Goal: Task Accomplishment & Management: Manage account settings

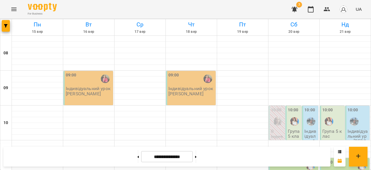
scroll to position [331, 0]
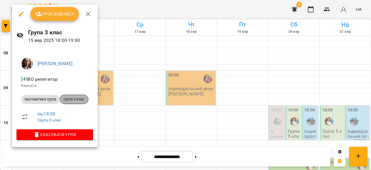
click at [77, 99] on span "група 3 клас" at bounding box center [74, 98] width 28 height 5
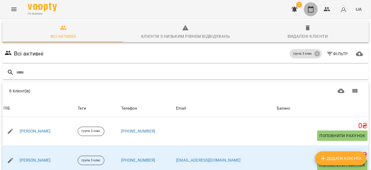
click at [310, 10] on icon "button" at bounding box center [310, 9] width 7 height 7
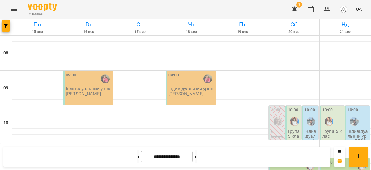
scroll to position [329, 0]
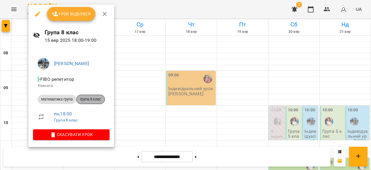
click at [93, 99] on span "група 8 клас" at bounding box center [91, 98] width 28 height 5
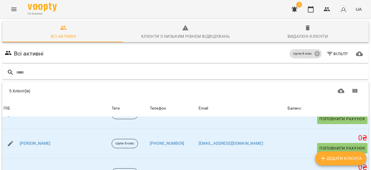
scroll to position [88, 0]
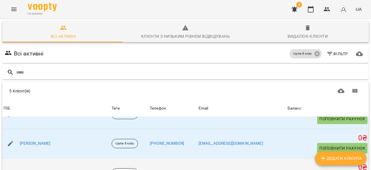
click at [10, 169] on icon "button" at bounding box center [10, 172] width 5 height 5
select select "**"
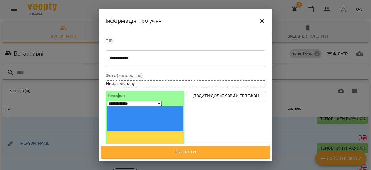
click at [267, 23] on button "Close" at bounding box center [262, 21] width 14 height 14
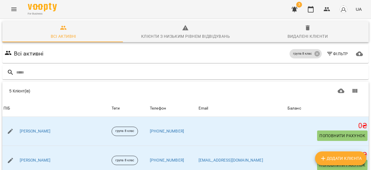
scroll to position [0, 0]
click at [318, 7] on div "3 UA" at bounding box center [325, 9] width 77 height 15
click at [310, 9] on icon "button" at bounding box center [310, 9] width 7 height 7
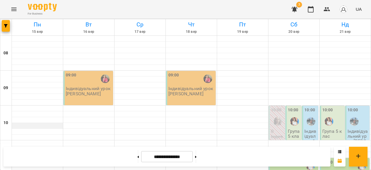
scroll to position [341, 0]
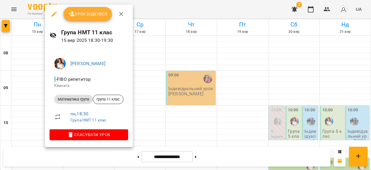
click at [41, 122] on div at bounding box center [185, 85] width 371 height 170
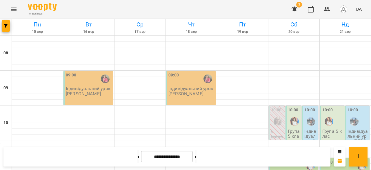
scroll to position [321, 0]
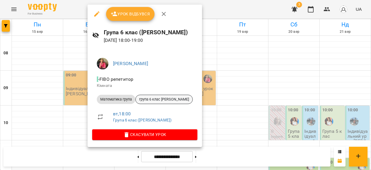
click at [159, 98] on span "група 6 клас [PERSON_NAME]" at bounding box center [164, 98] width 57 height 5
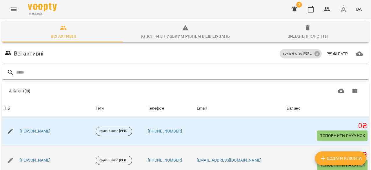
scroll to position [75, 0]
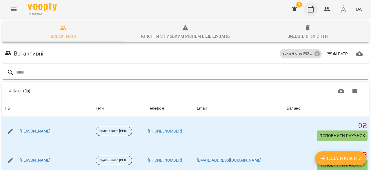
click at [314, 10] on icon "button" at bounding box center [311, 9] width 6 height 6
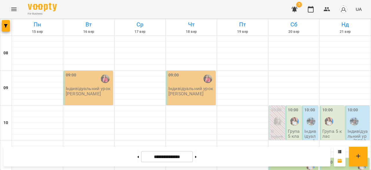
scroll to position [363, 0]
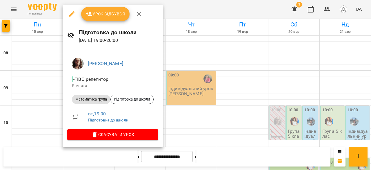
click at [239, 109] on div at bounding box center [185, 85] width 371 height 170
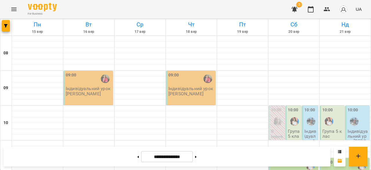
scroll to position [339, 0]
click at [325, 7] on icon "button" at bounding box center [326, 9] width 7 height 7
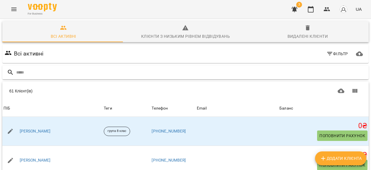
click at [34, 76] on input "text" at bounding box center [191, 73] width 350 height 10
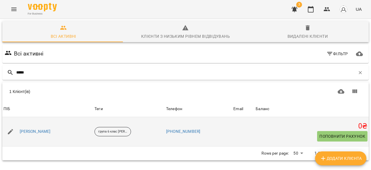
type input "*****"
click at [332, 136] on span "Поповнити рахунок" at bounding box center [342, 135] width 46 height 7
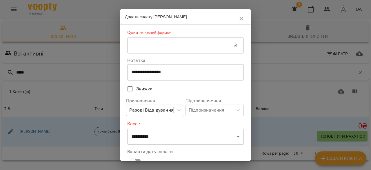
click at [166, 52] on input "text" at bounding box center [180, 45] width 107 height 16
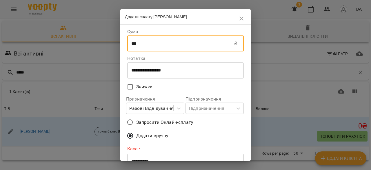
type input "***"
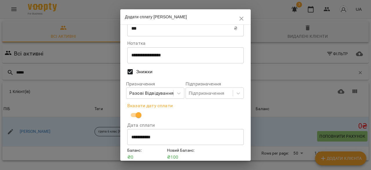
scroll to position [39, 0]
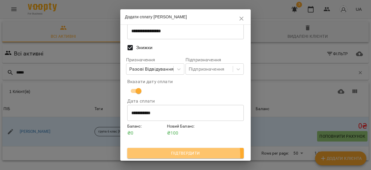
click at [182, 155] on span "Підтвердити" at bounding box center [185, 152] width 107 height 7
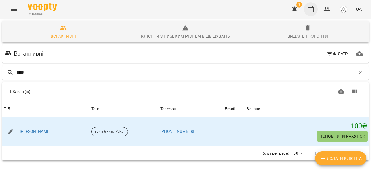
click at [312, 9] on icon "button" at bounding box center [310, 9] width 7 height 7
